Goal: Find specific page/section: Find specific page/section

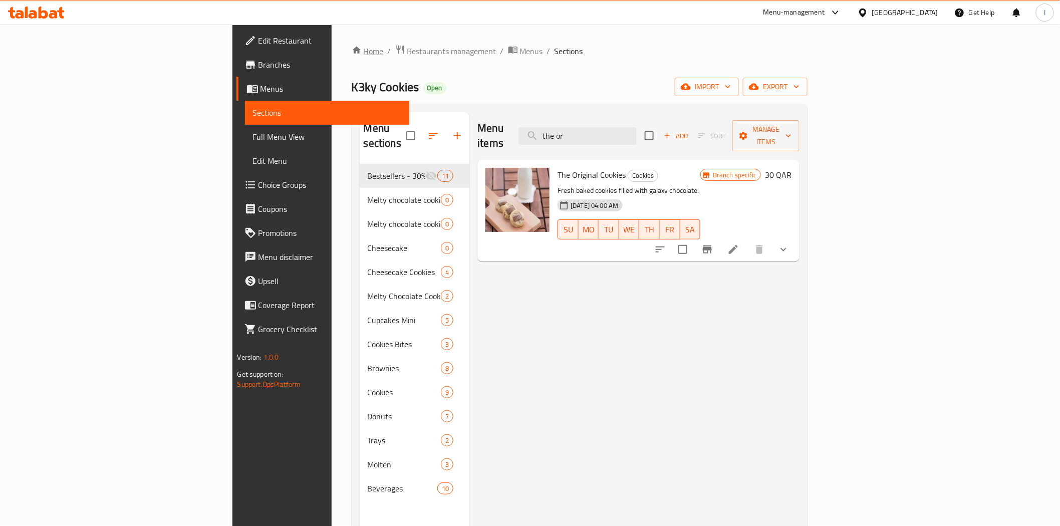
click at [352, 52] on link "Home" at bounding box center [368, 51] width 32 height 12
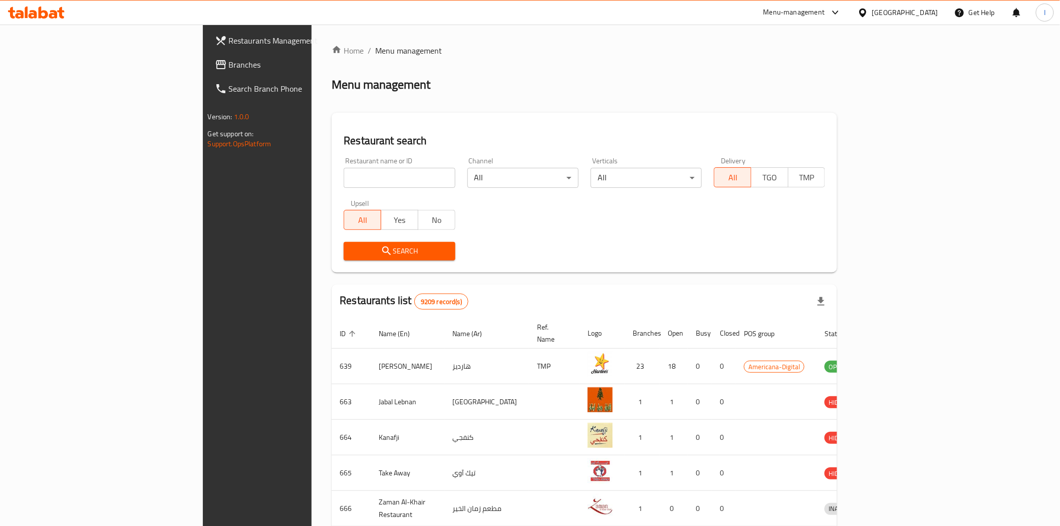
click at [344, 171] on input "search" at bounding box center [399, 178] width 111 height 20
paste input "680549"
type input "680549"
click at [353, 245] on span "Search" at bounding box center [399, 251] width 95 height 13
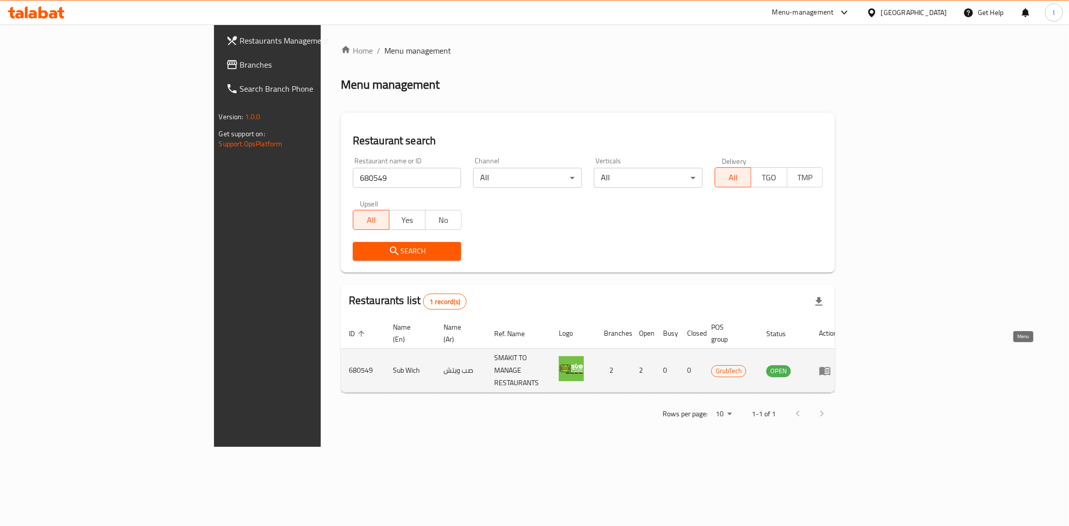
click at [830, 367] on icon "enhanced table" at bounding box center [824, 371] width 11 height 9
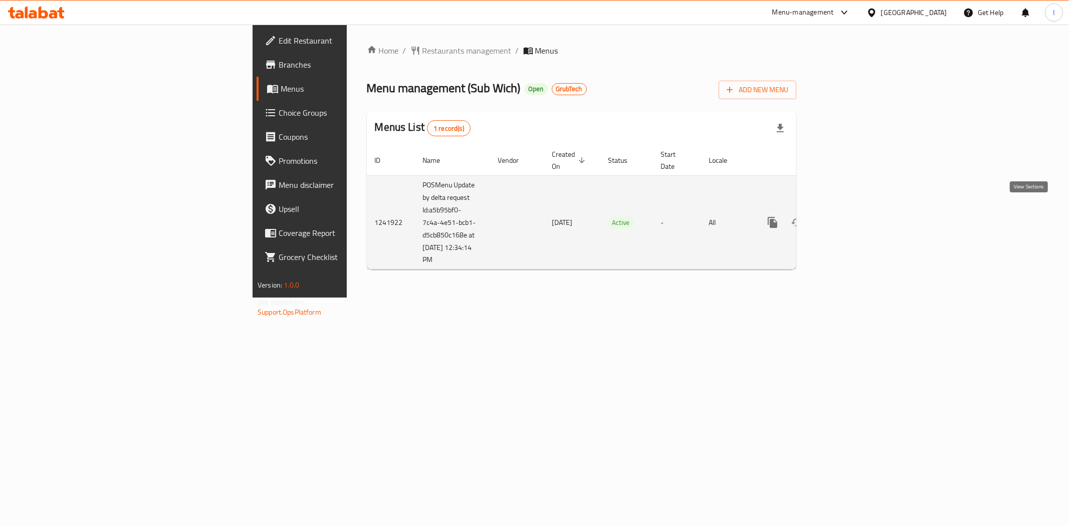
click at [851, 216] on icon "enhanced table" at bounding box center [845, 222] width 12 height 12
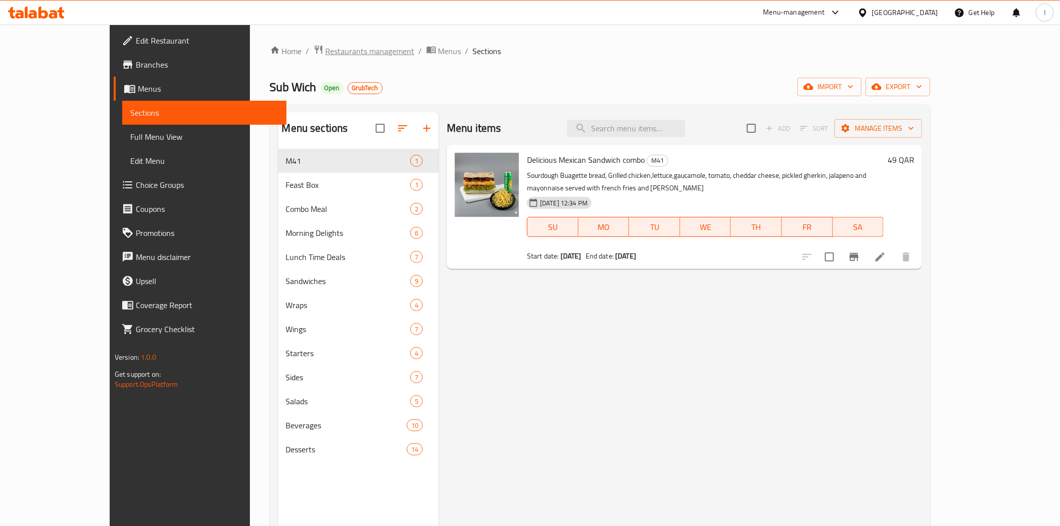
click at [326, 52] on span "Restaurants management" at bounding box center [370, 51] width 89 height 12
click at [860, 257] on icon "Branch-specific-item" at bounding box center [854, 257] width 12 height 12
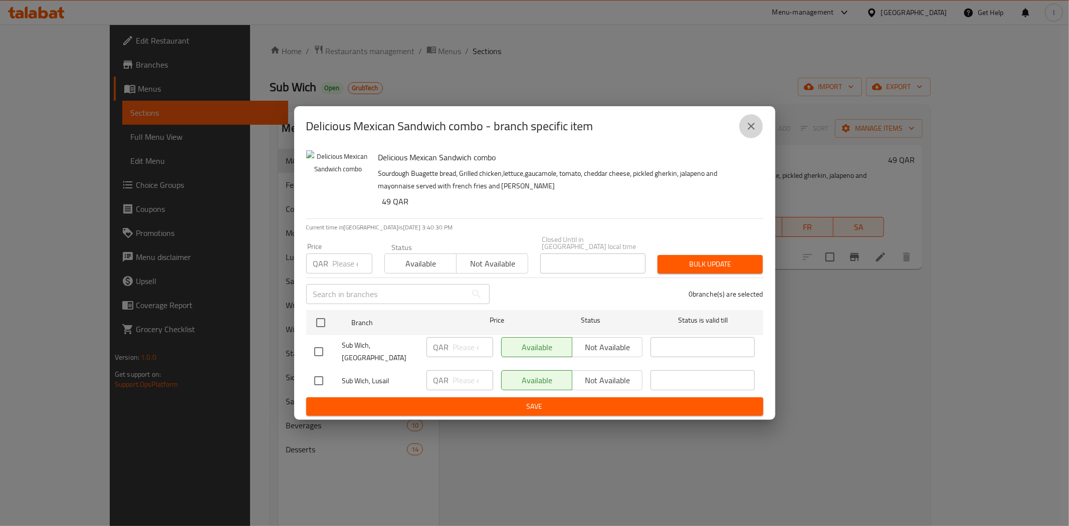
click at [747, 132] on icon "close" at bounding box center [751, 126] width 12 height 12
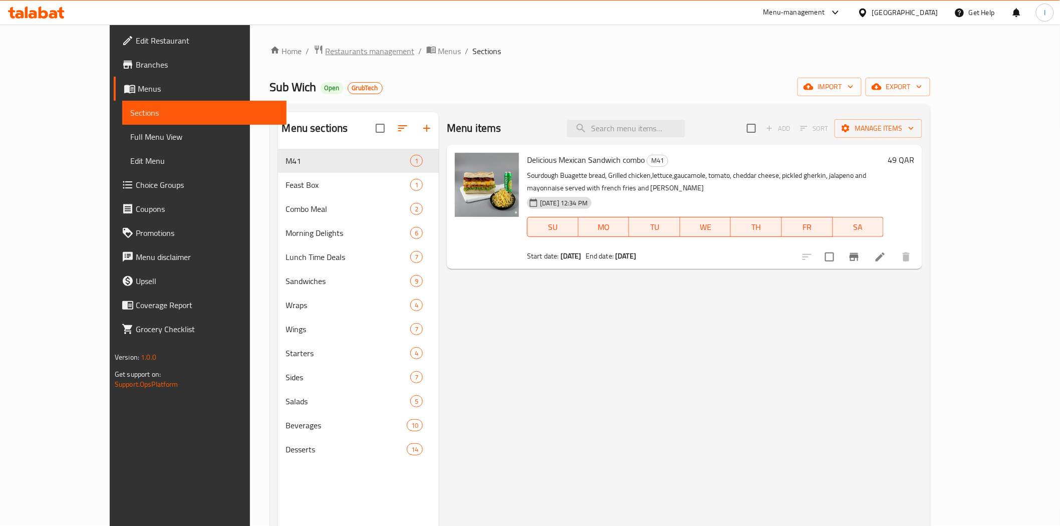
click at [326, 47] on span "Restaurants management" at bounding box center [370, 51] width 89 height 12
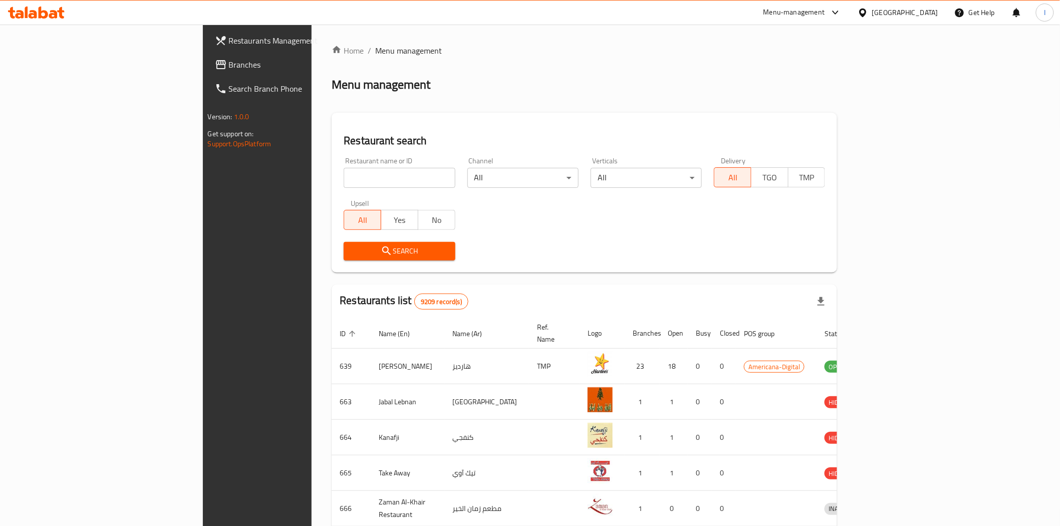
click at [344, 176] on input "search" at bounding box center [399, 178] width 111 height 20
paste input "701783"
type input "701783"
click at [364, 245] on span "Search" at bounding box center [399, 251] width 95 height 13
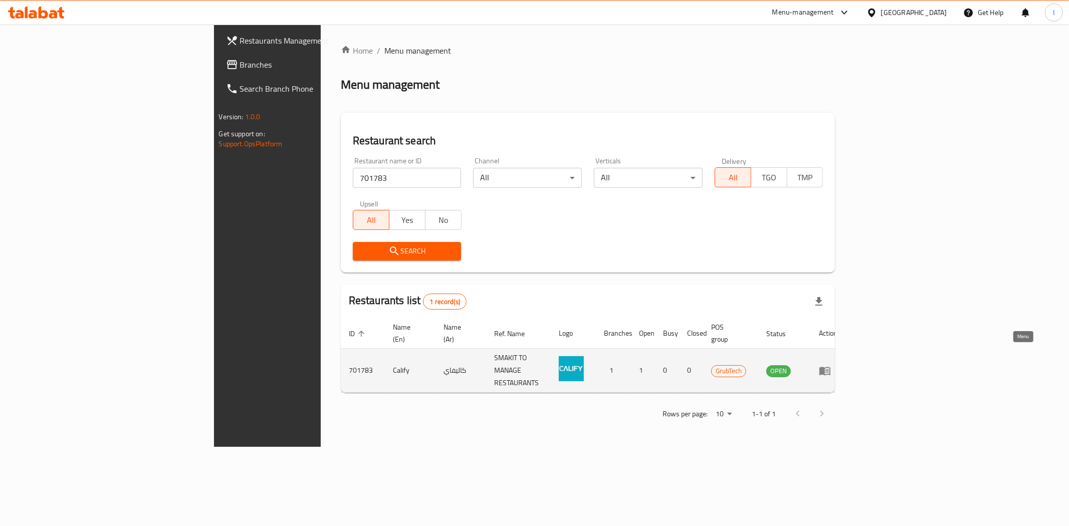
click at [830, 367] on icon "enhanced table" at bounding box center [824, 371] width 11 height 9
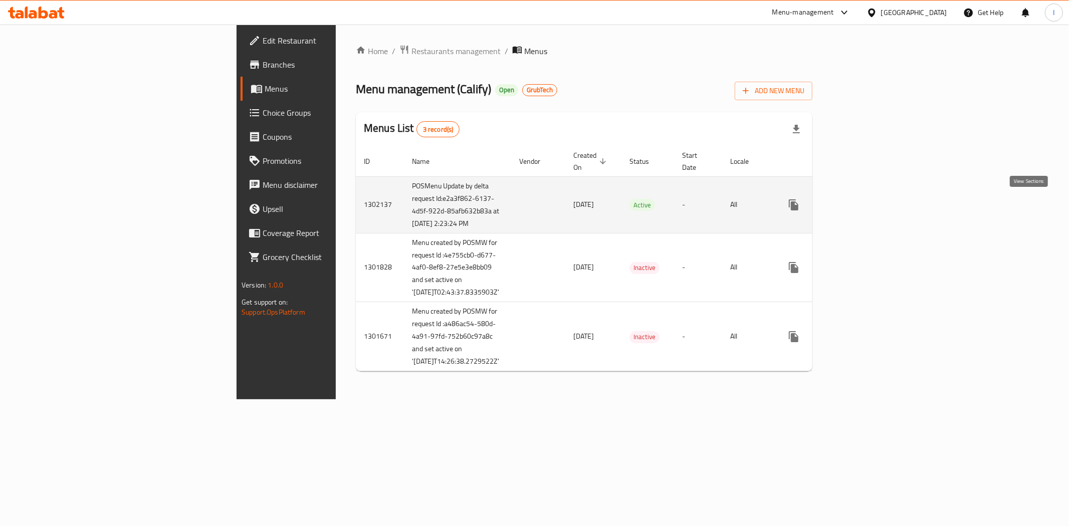
click at [872, 203] on icon "enhanced table" at bounding box center [866, 205] width 12 height 12
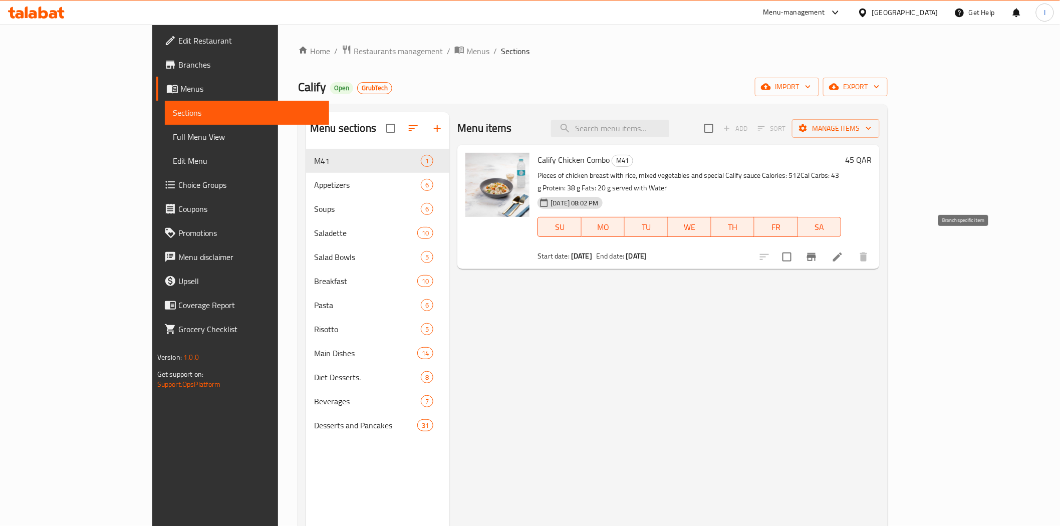
click at [818, 251] on icon "Branch-specific-item" at bounding box center [812, 257] width 12 height 12
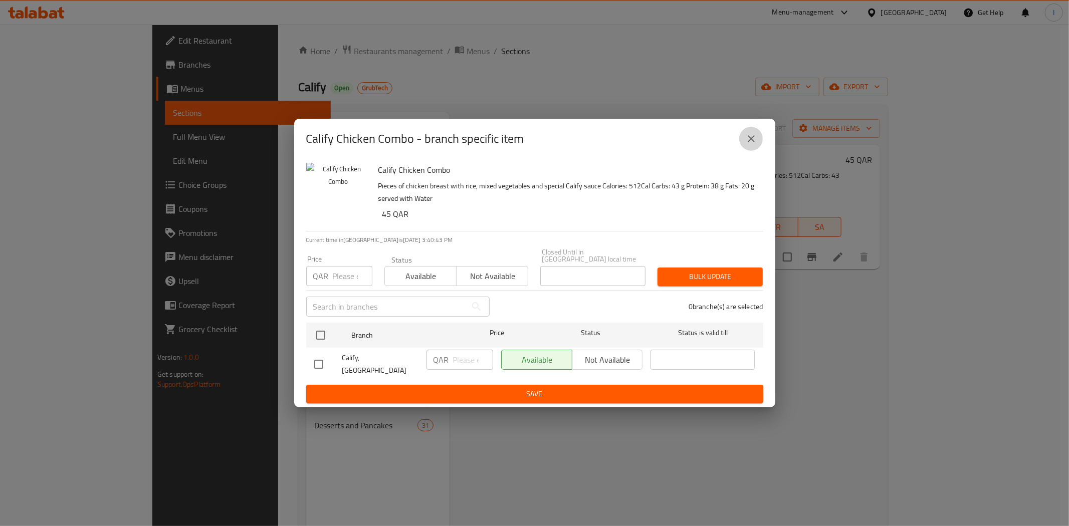
click at [749, 145] on icon "close" at bounding box center [751, 139] width 12 height 12
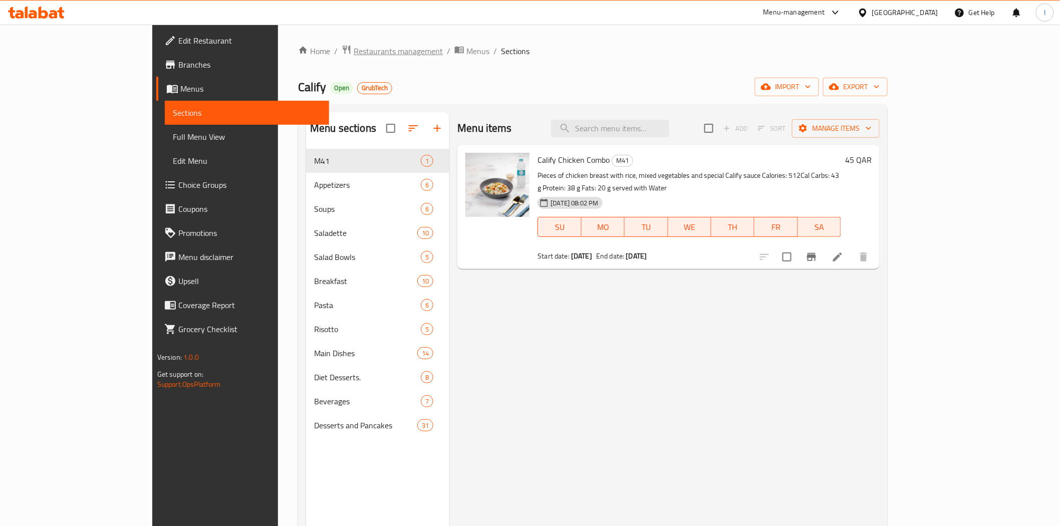
click at [354, 52] on span "Restaurants management" at bounding box center [398, 51] width 89 height 12
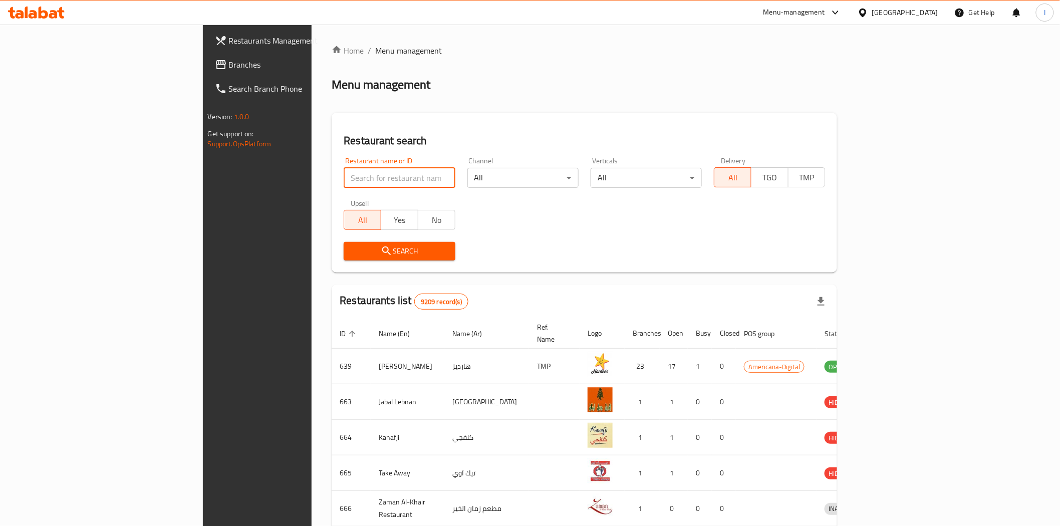
click at [344, 177] on input "search" at bounding box center [399, 178] width 111 height 20
paste input "686485"
type input "686485"
click at [380, 249] on span "Search" at bounding box center [399, 251] width 95 height 13
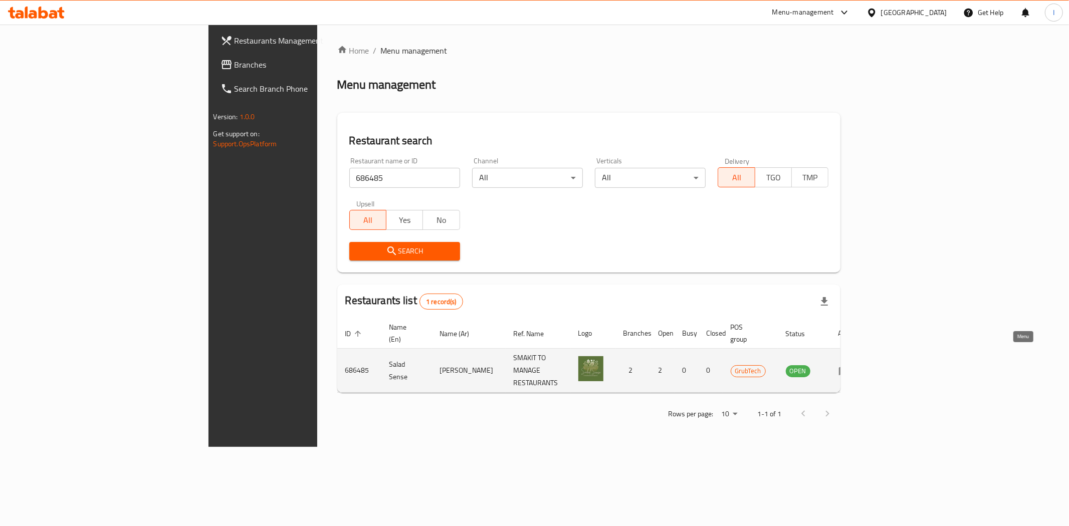
click at [848, 369] on icon "enhanced table" at bounding box center [847, 371] width 4 height 4
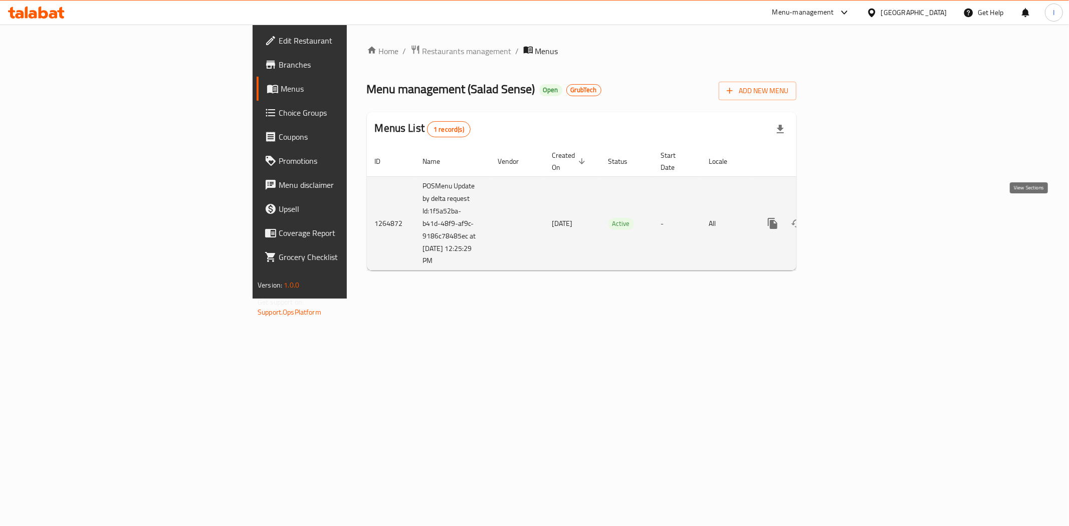
click at [851, 217] on icon "enhanced table" at bounding box center [845, 223] width 12 height 12
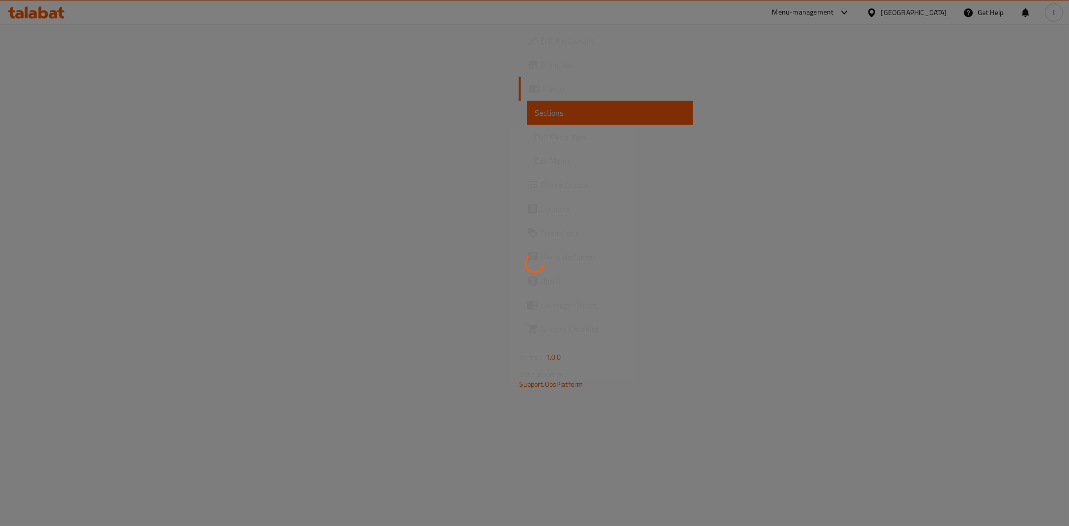
click at [117, 24] on div at bounding box center [534, 263] width 1069 height 526
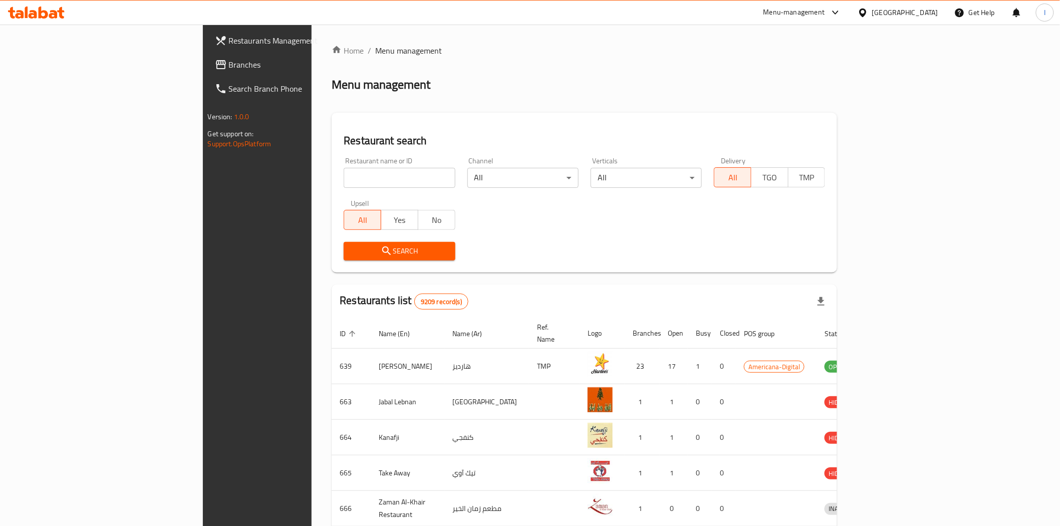
click at [344, 178] on input "search" at bounding box center [399, 178] width 111 height 20
paste input "686485"
type input "686485"
click at [400, 254] on button "Search" at bounding box center [399, 251] width 111 height 19
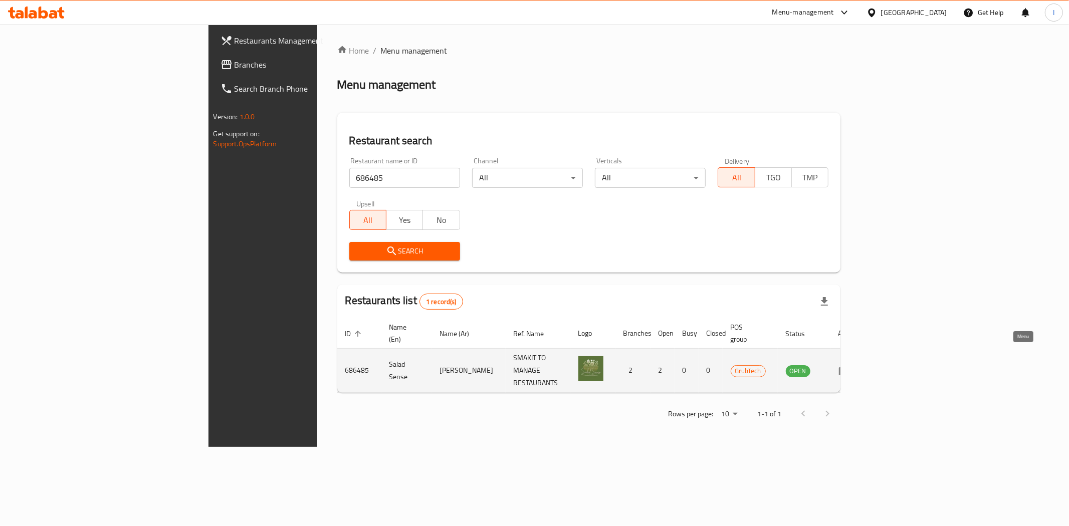
click at [850, 367] on icon "enhanced table" at bounding box center [844, 371] width 11 height 9
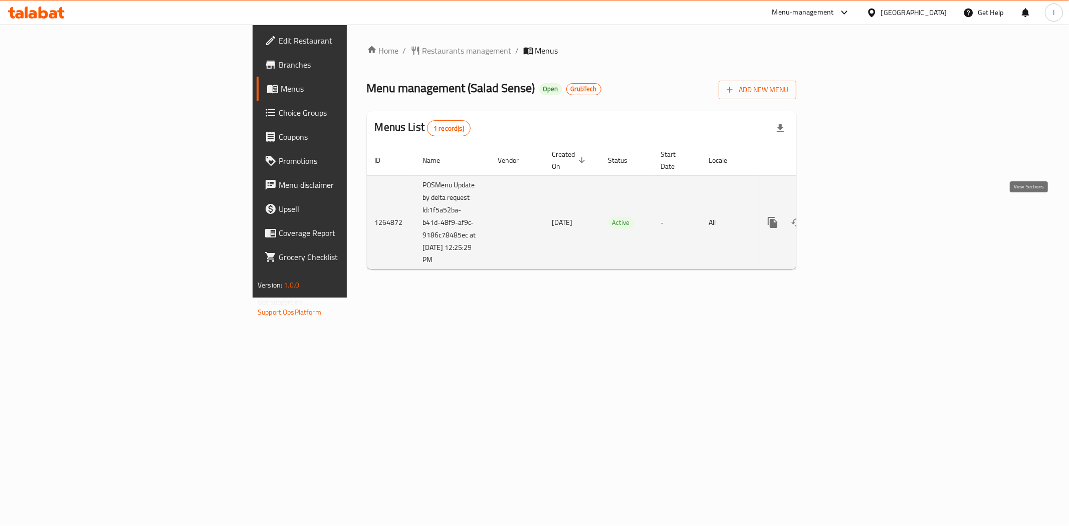
click at [857, 213] on link "enhanced table" at bounding box center [845, 222] width 24 height 24
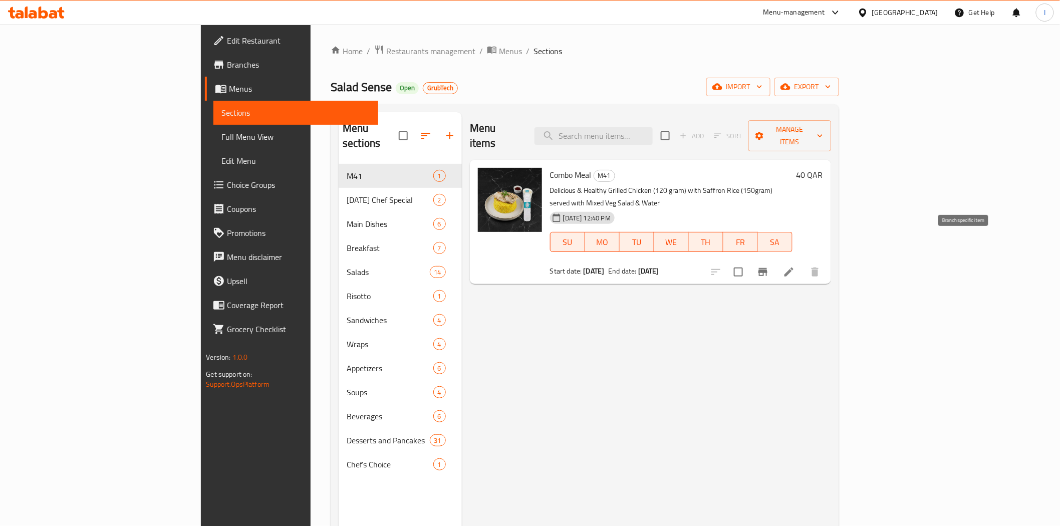
click at [769, 266] on icon "Branch-specific-item" at bounding box center [763, 272] width 12 height 12
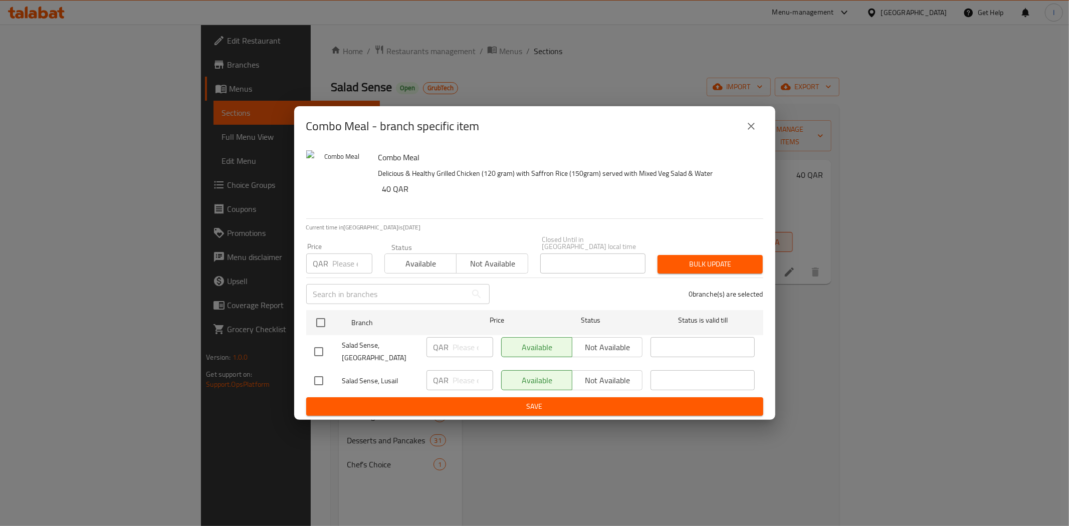
click at [770, 77] on div "Combo Meal - branch specific item Combo Meal Delicious & Healthy Grilled Chicke…" at bounding box center [534, 263] width 1069 height 526
click at [748, 132] on icon "close" at bounding box center [751, 126] width 12 height 12
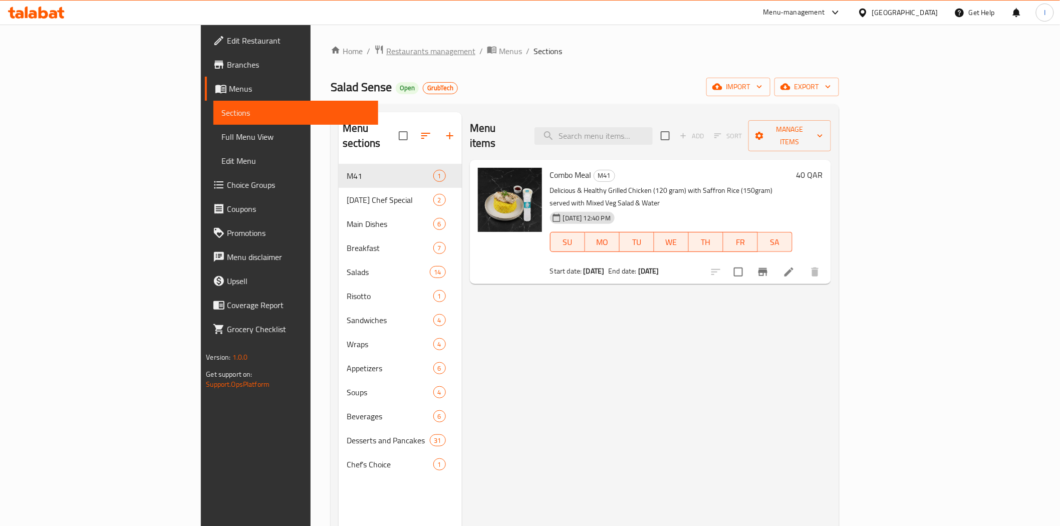
click at [386, 51] on span "Restaurants management" at bounding box center [430, 51] width 89 height 12
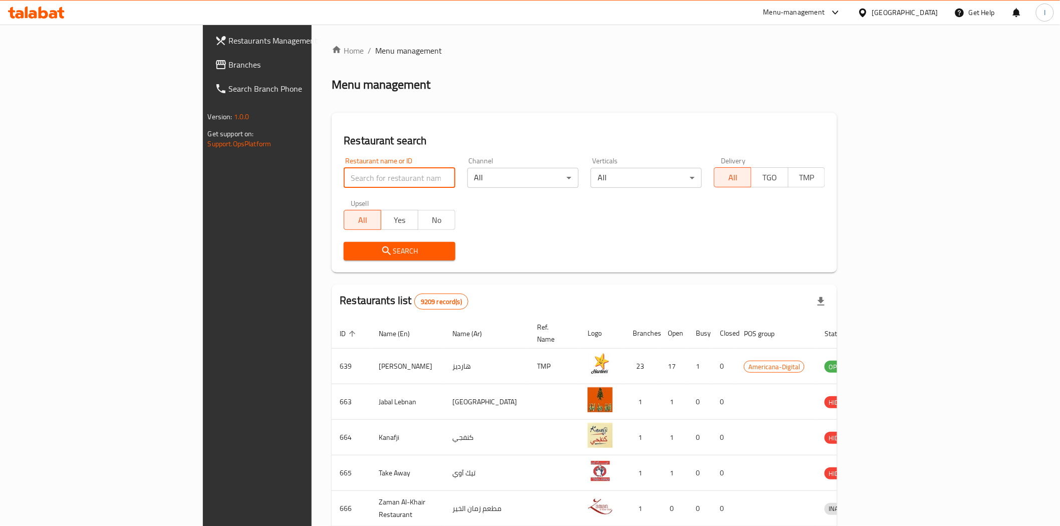
click at [344, 181] on input "search" at bounding box center [399, 178] width 111 height 20
paste input "100 Coffee"
type input "100 Coffee"
click at [349, 242] on button "Search" at bounding box center [399, 251] width 111 height 19
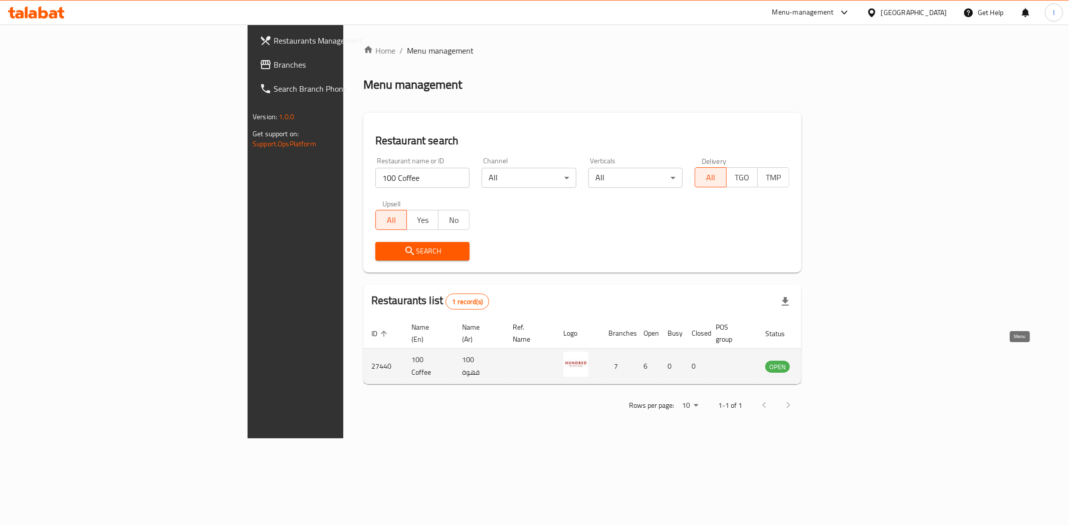
click at [829, 363] on icon "enhanced table" at bounding box center [823, 367] width 11 height 9
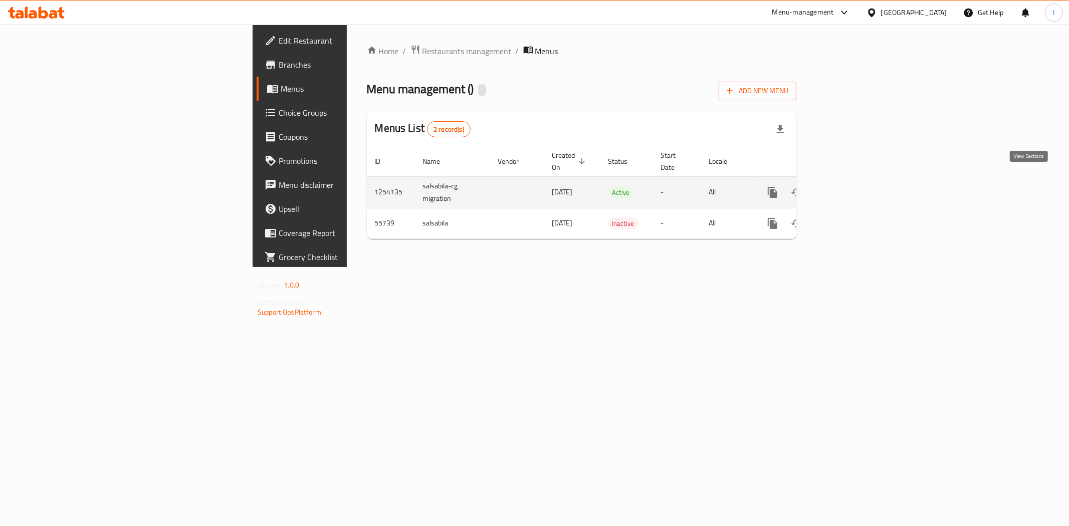
click at [851, 186] on icon "enhanced table" at bounding box center [845, 192] width 12 height 12
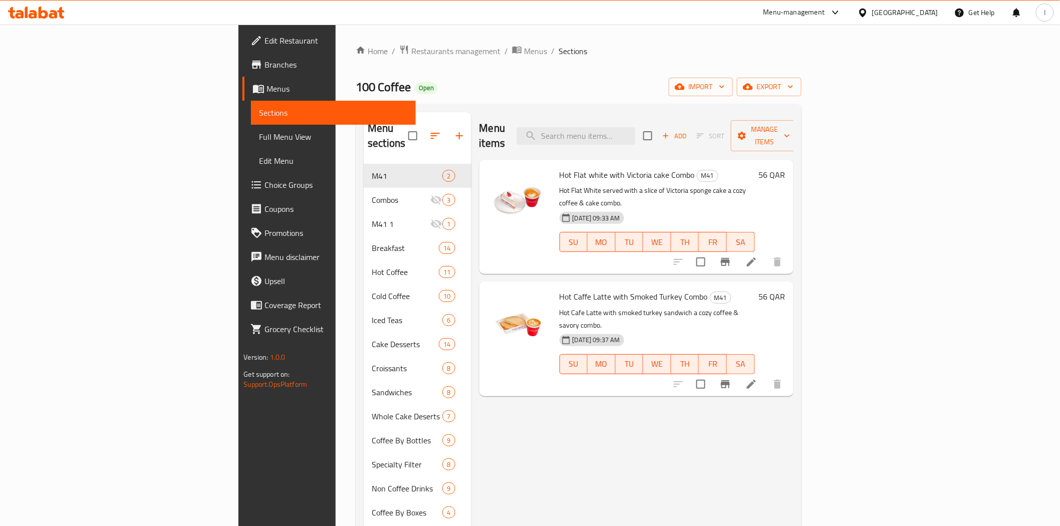
click at [731, 256] on icon "Branch-specific-item" at bounding box center [725, 262] width 12 height 12
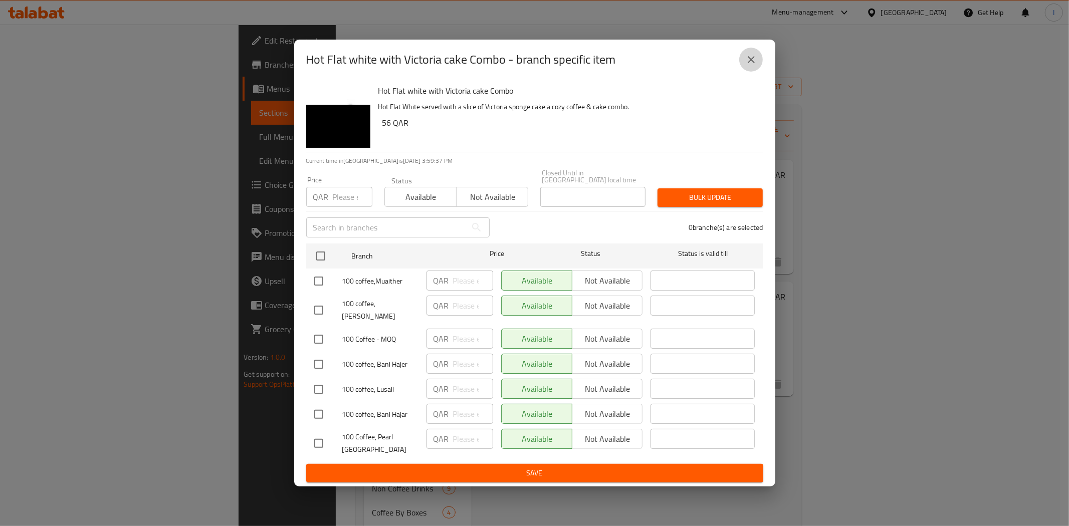
click at [753, 66] on icon "close" at bounding box center [751, 60] width 12 height 12
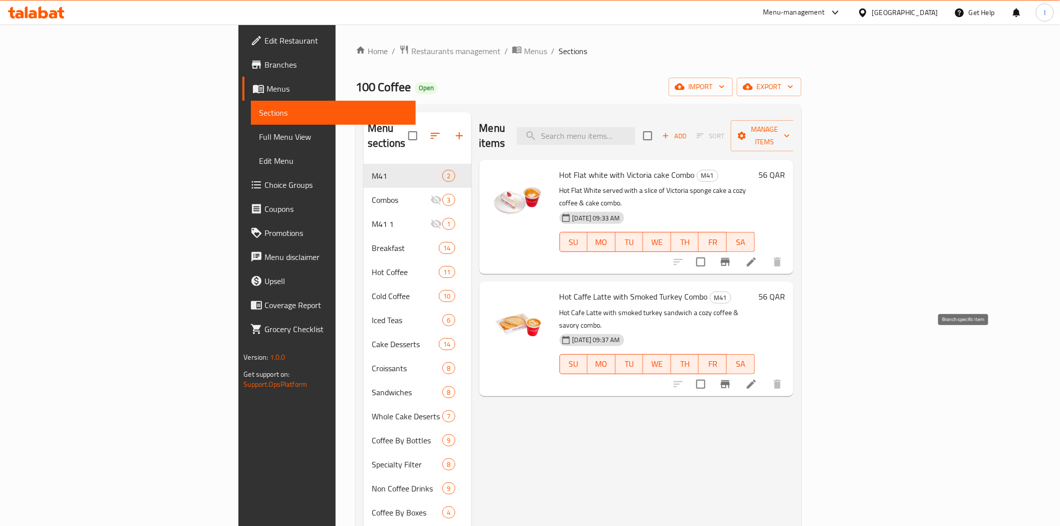
click at [730, 380] on icon "Branch-specific-item" at bounding box center [725, 384] width 9 height 8
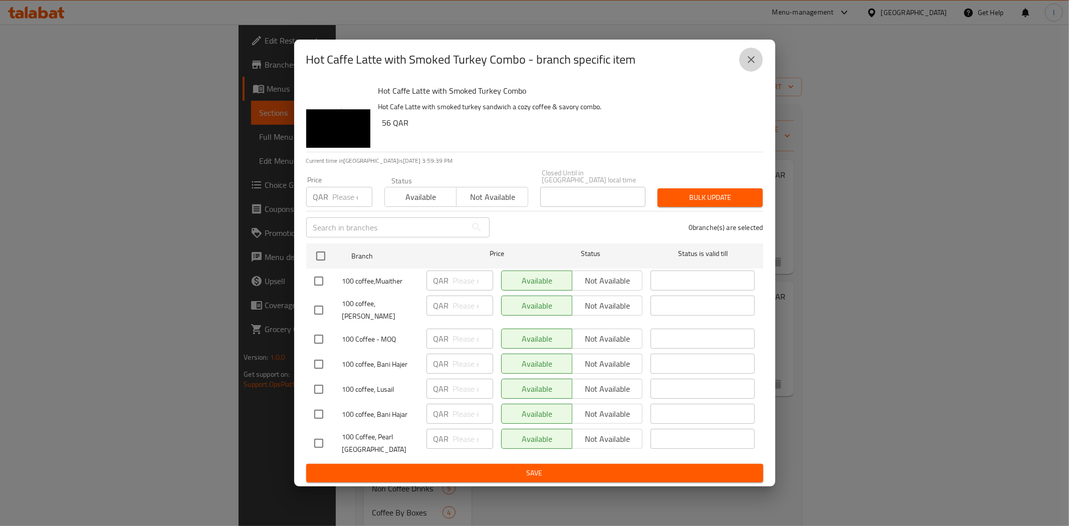
click at [750, 66] on icon "close" at bounding box center [751, 60] width 12 height 12
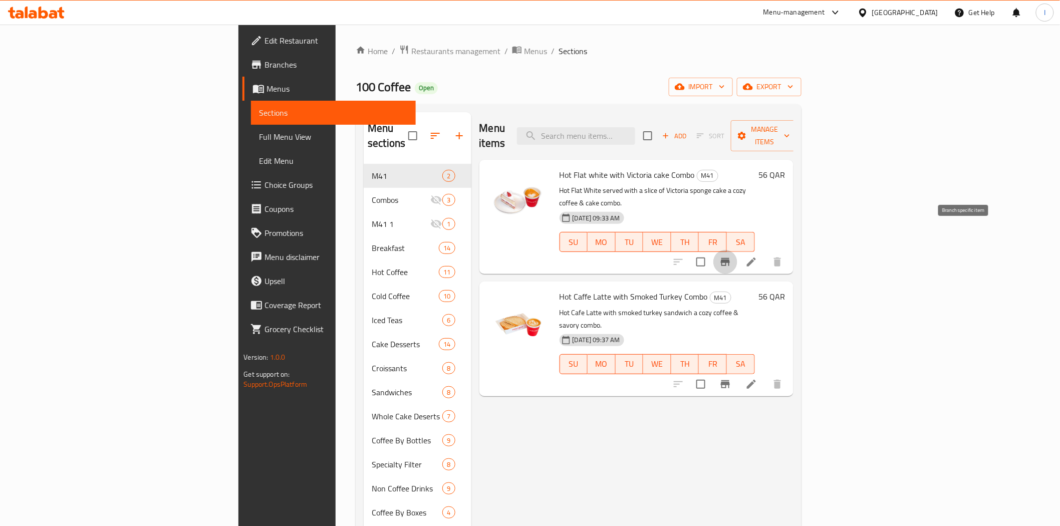
click at [738, 250] on button "Branch-specific-item" at bounding box center [725, 262] width 24 height 24
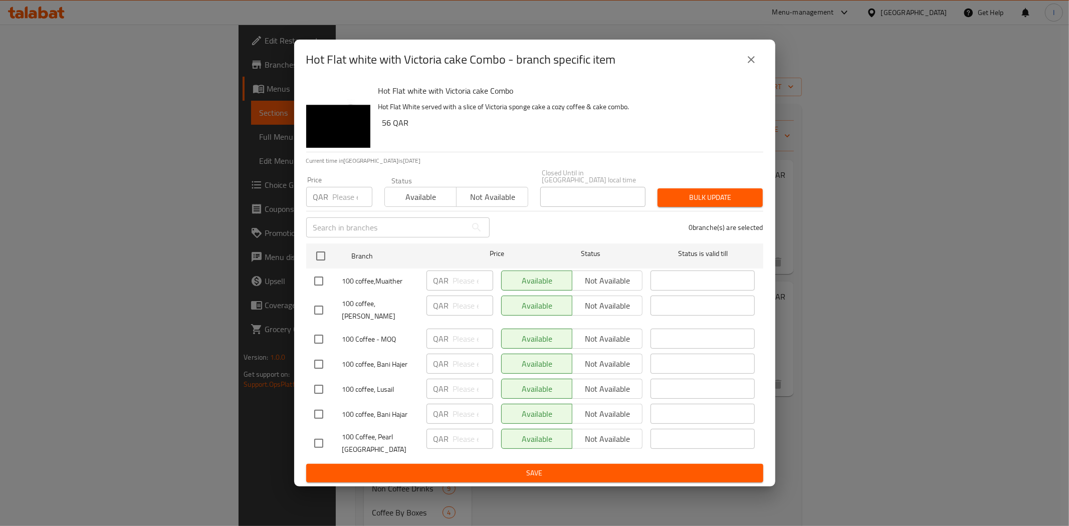
click at [755, 66] on icon "close" at bounding box center [751, 60] width 12 height 12
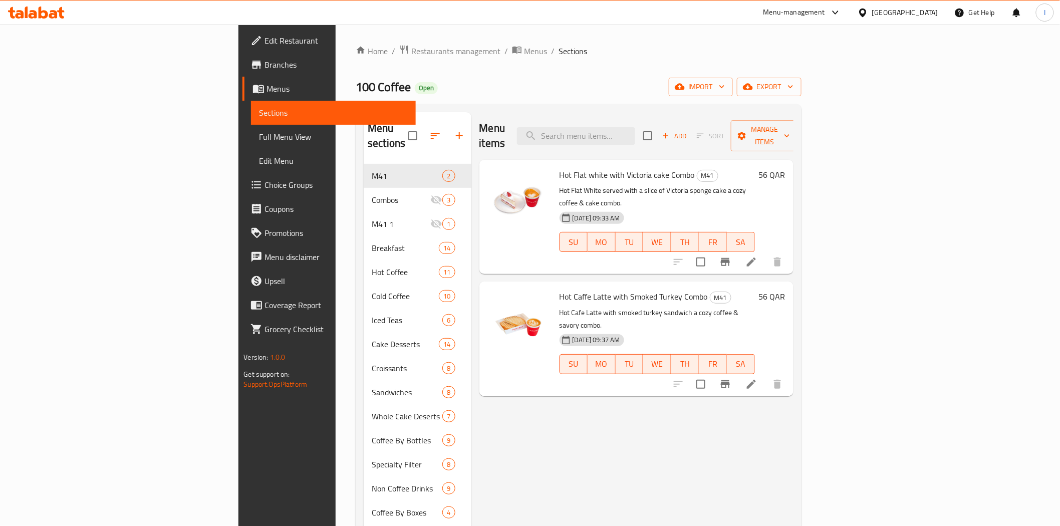
click at [649, 48] on ol "Home / Restaurants management / Menus / Sections" at bounding box center [578, 51] width 445 height 13
click at [47, 17] on icon at bounding box center [36, 13] width 57 height 12
